Goal: Transaction & Acquisition: Purchase product/service

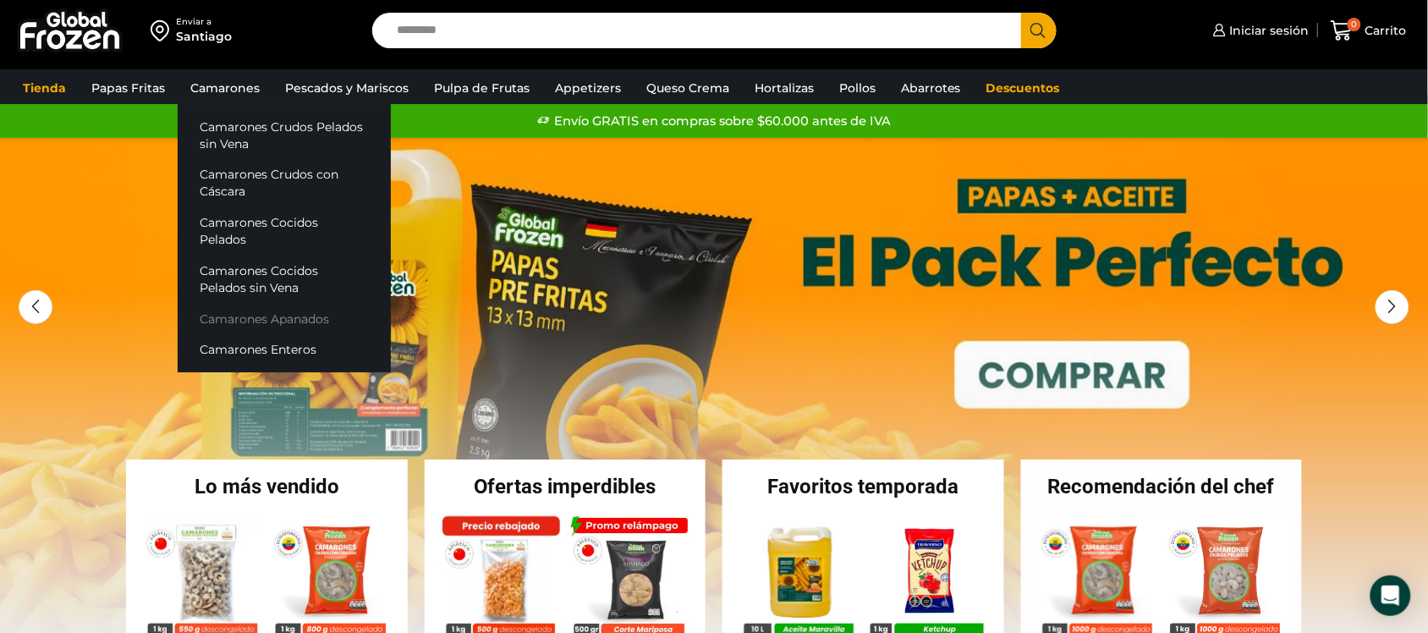
click at [266, 303] on link "Camarones Apanados" at bounding box center [284, 318] width 213 height 31
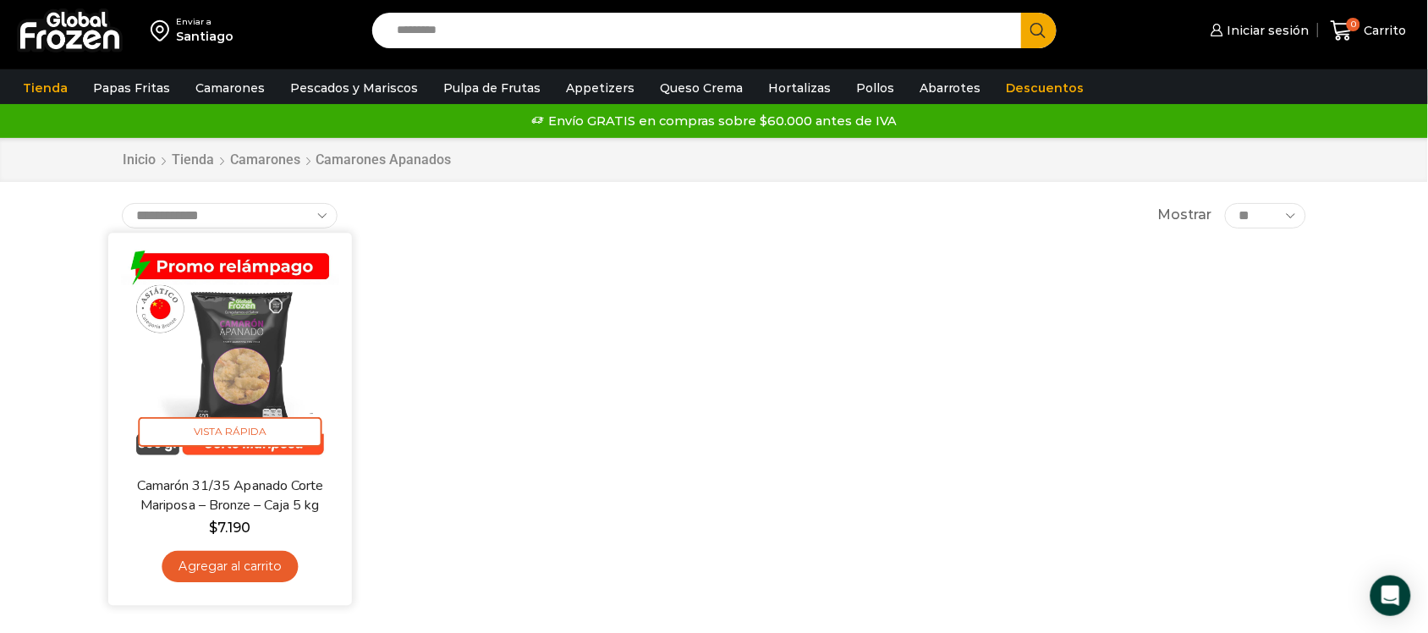
click at [252, 391] on img at bounding box center [230, 354] width 218 height 218
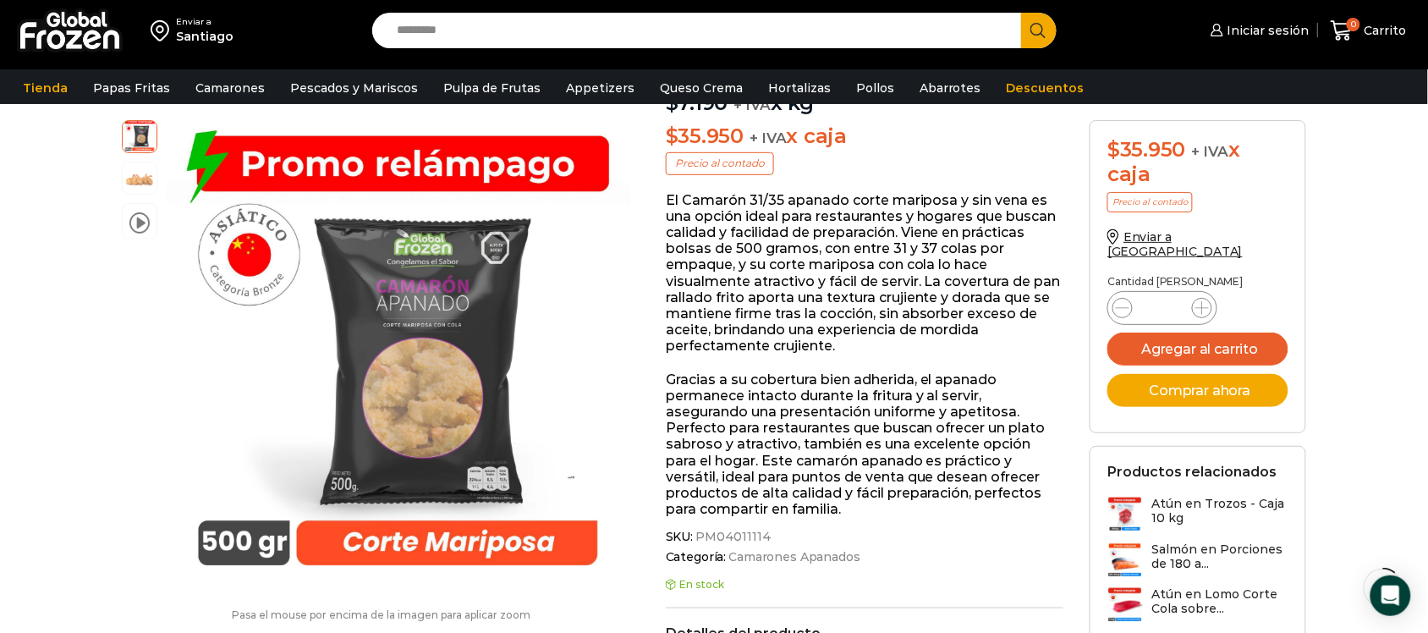
scroll to position [212, 0]
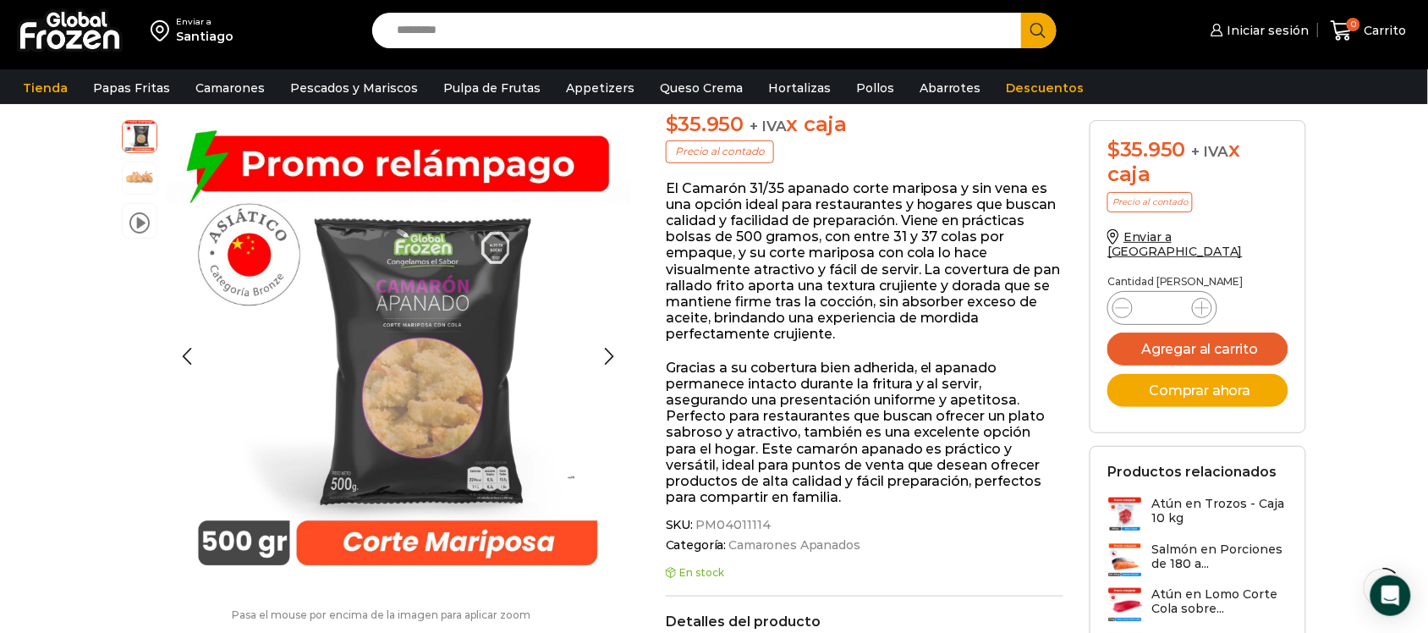
click at [145, 178] on img at bounding box center [140, 177] width 34 height 34
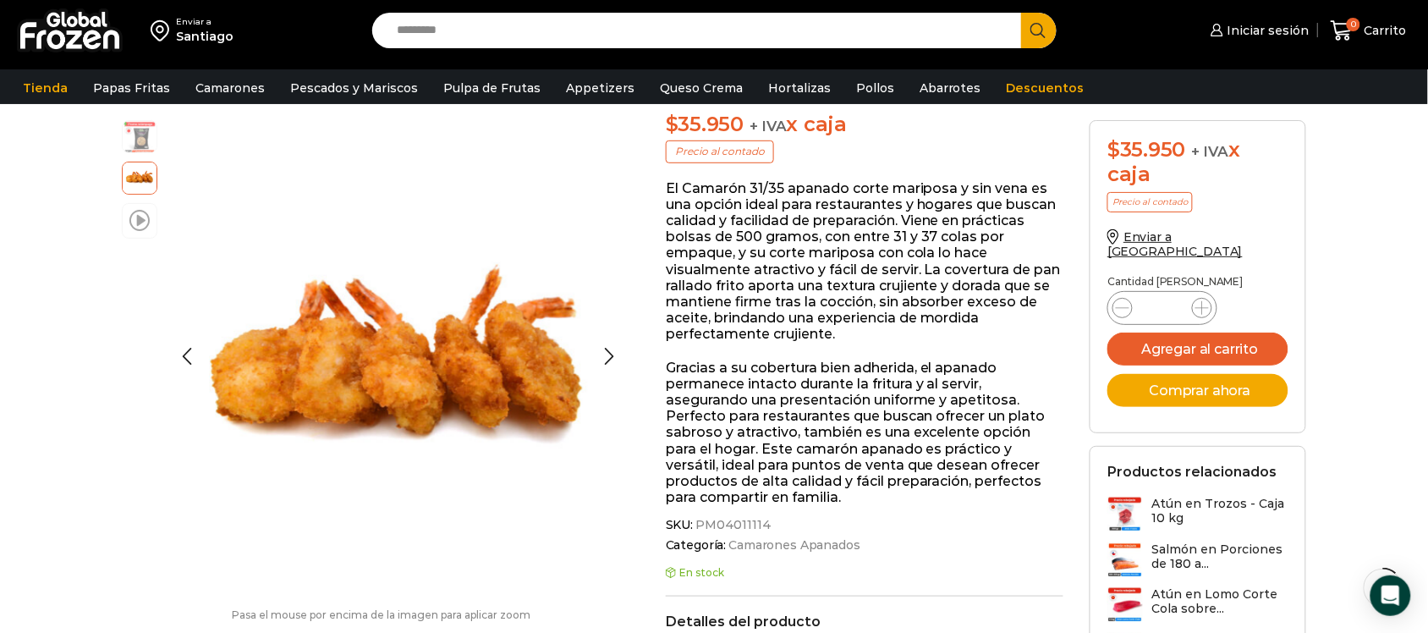
click at [129, 211] on span at bounding box center [139, 219] width 20 height 23
